Goal: Navigation & Orientation: Find specific page/section

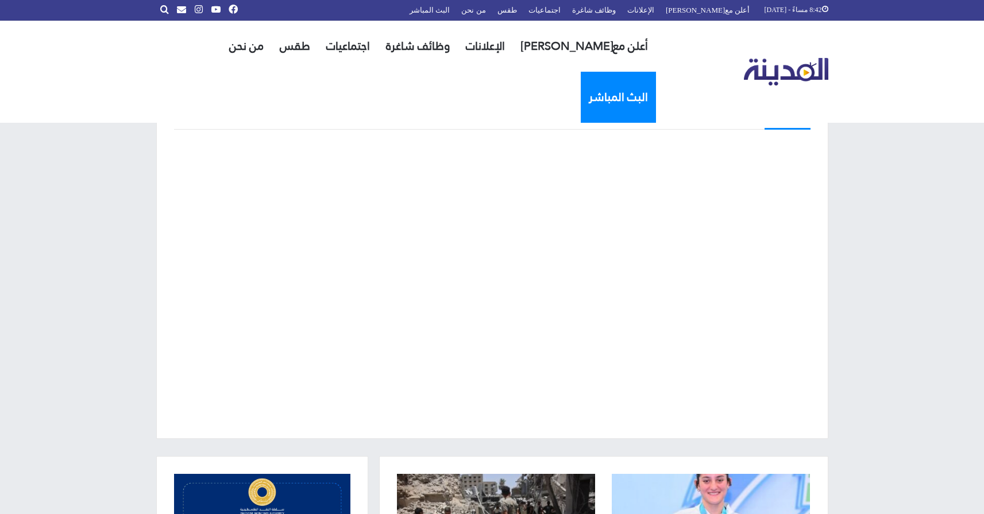
click at [580, 72] on link "البث المباشر" at bounding box center [617, 97] width 75 height 51
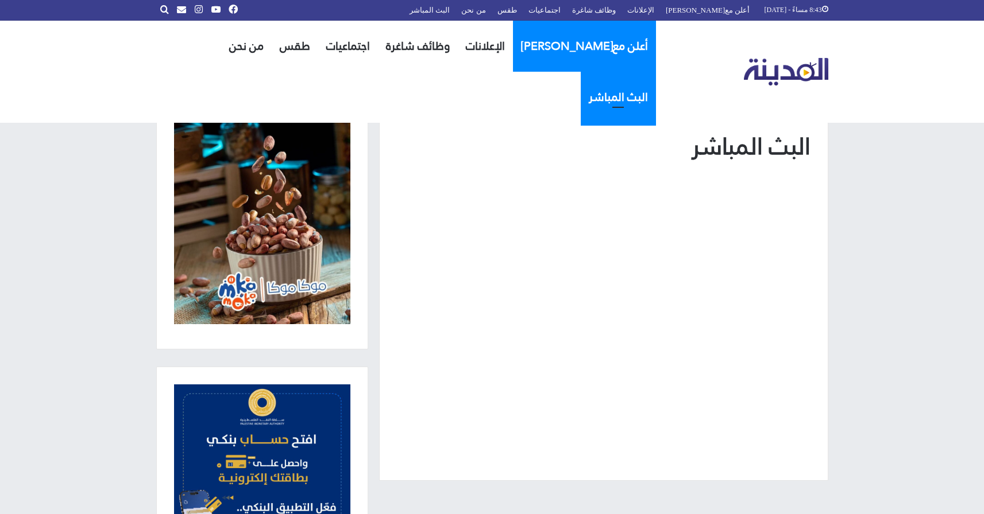
click at [529, 42] on link "أعلن مع[PERSON_NAME]" at bounding box center [584, 46] width 143 height 51
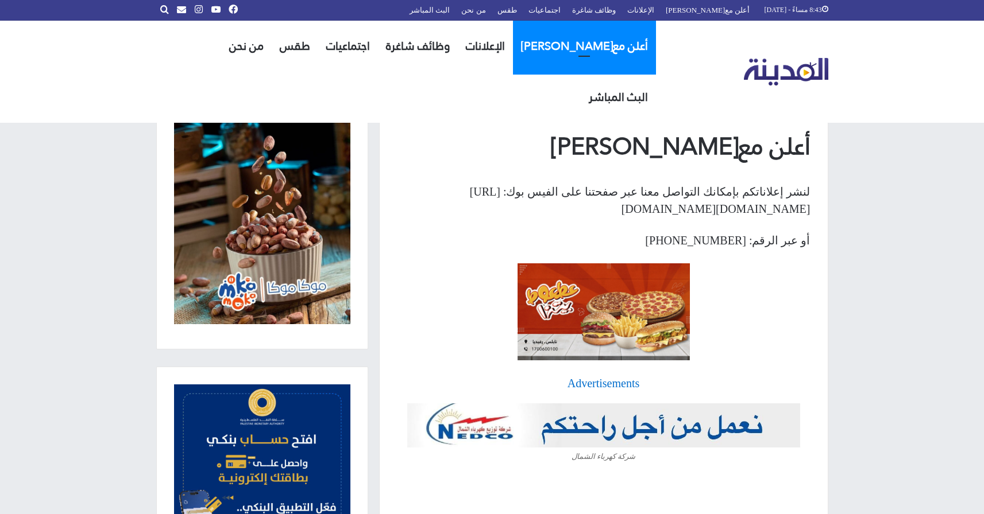
click at [611, 389] on div "Advertisements" at bounding box center [603, 383] width 413 height 17
click at [479, 49] on link "الإعلانات" at bounding box center [485, 46] width 55 height 51
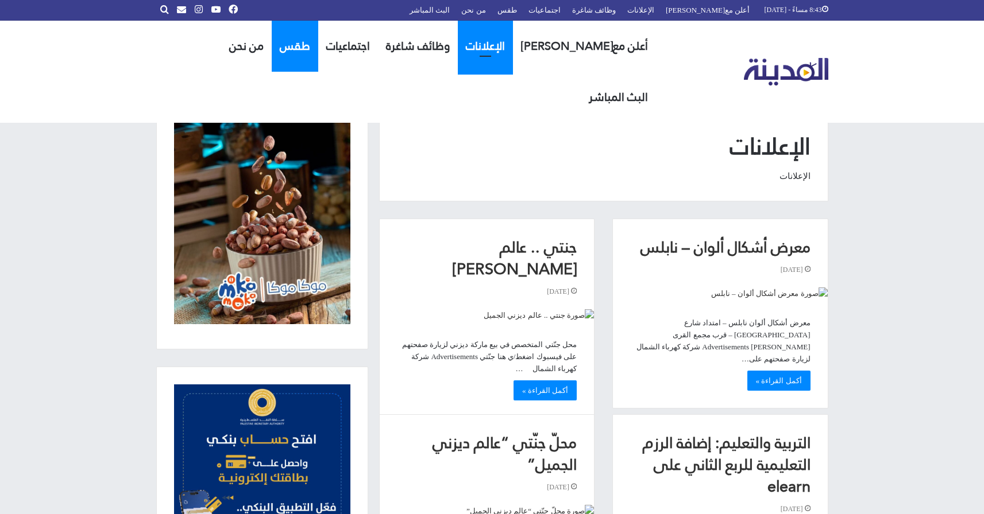
click at [291, 60] on link "طقس" at bounding box center [295, 46] width 47 height 51
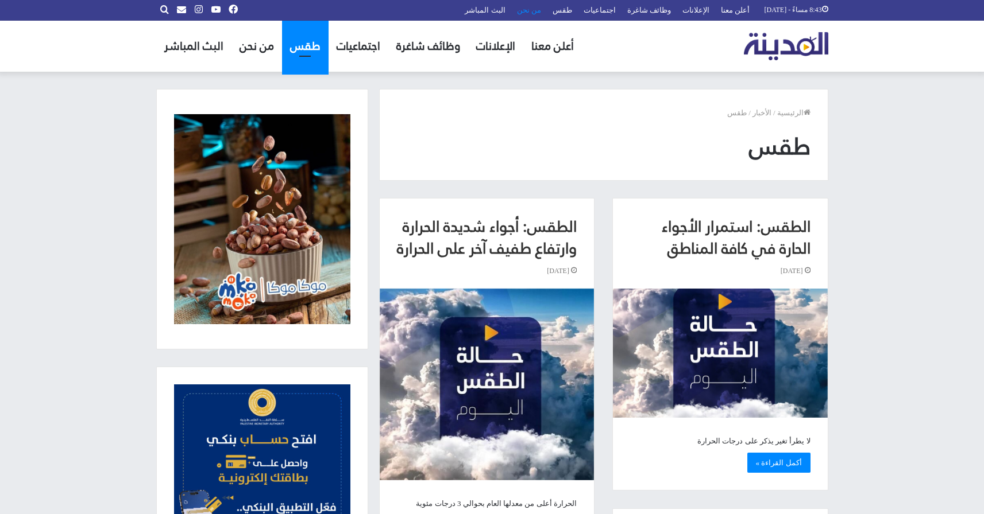
click at [541, 8] on link "من نحن" at bounding box center [529, 10] width 36 height 20
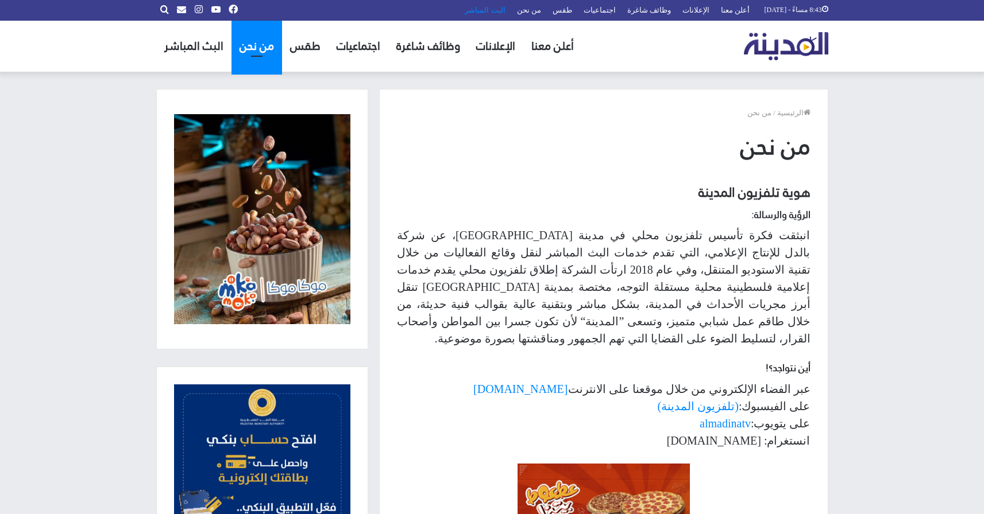
click at [506, 10] on link "البث المباشر" at bounding box center [485, 10] width 52 height 20
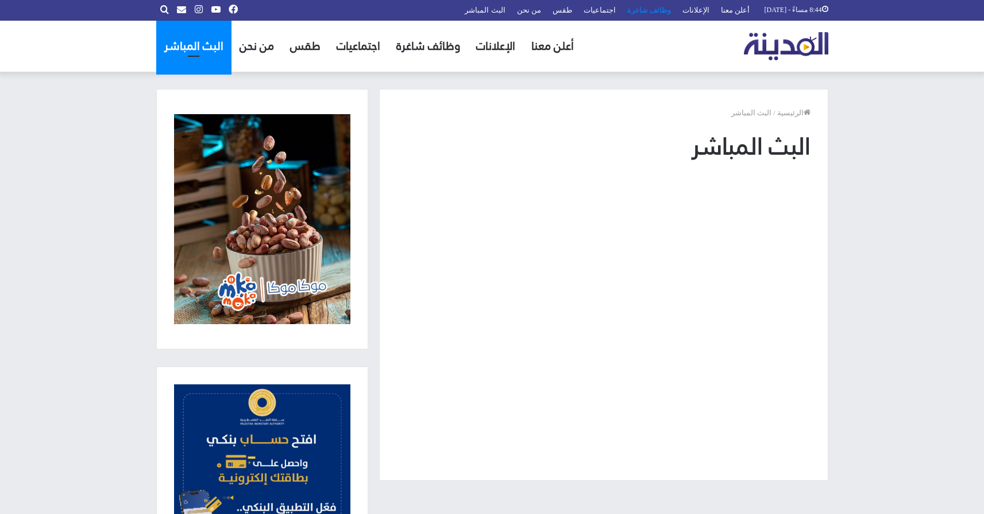
click at [656, 16] on link "وظائف شاغرة" at bounding box center [648, 10] width 55 height 20
